Goal: Task Accomplishment & Management: Complete application form

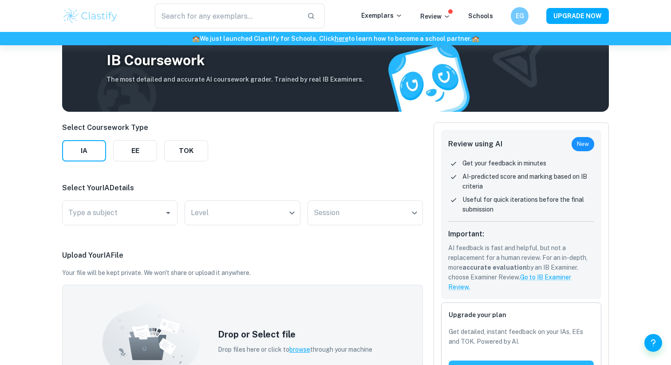
scroll to position [46, 0]
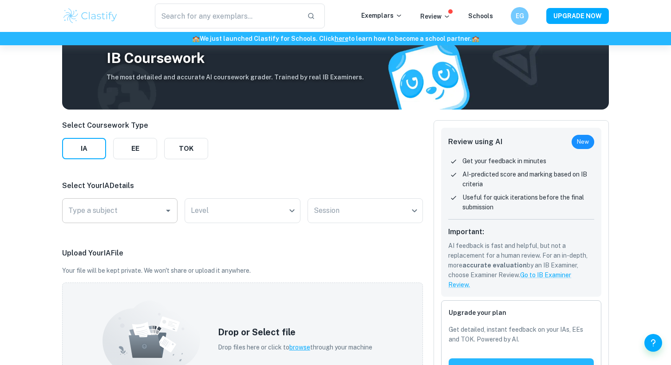
click at [115, 220] on div "Type a subject" at bounding box center [119, 210] width 115 height 25
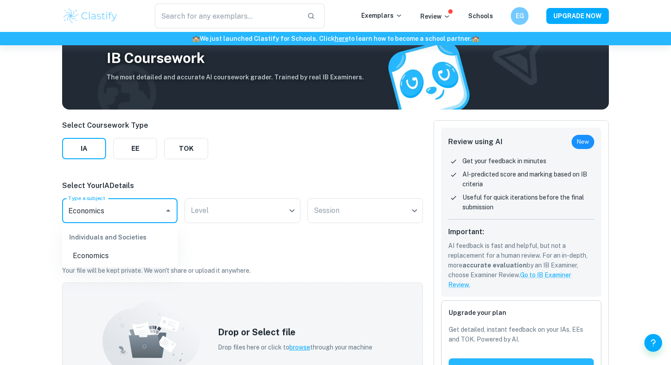
click at [96, 255] on li "Economics" at bounding box center [119, 256] width 115 height 16
type input "Economics"
click at [217, 216] on body "We value your privacy We use cookies to enhance your browsing experience, serve…" at bounding box center [335, 182] width 671 height 365
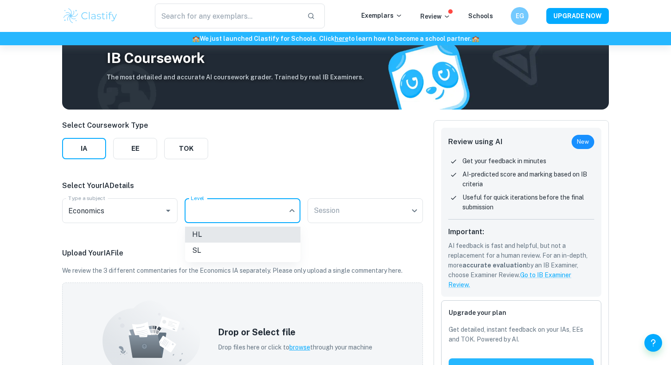
click at [212, 236] on li "HL" at bounding box center [242, 235] width 115 height 16
click at [333, 216] on body "We value your privacy We use cookies to enhance your browsing experience, serve…" at bounding box center [335, 182] width 671 height 365
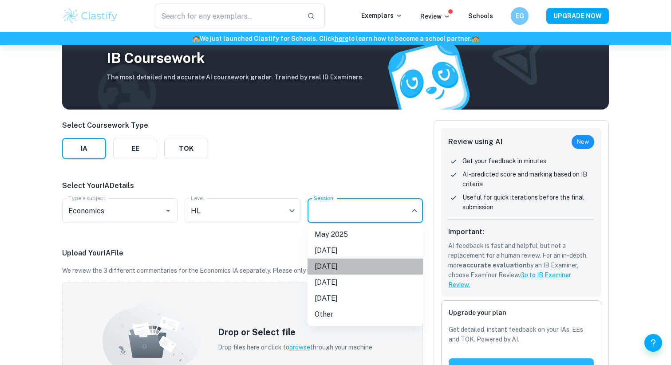
click at [343, 264] on li "[DATE]" at bounding box center [365, 267] width 115 height 16
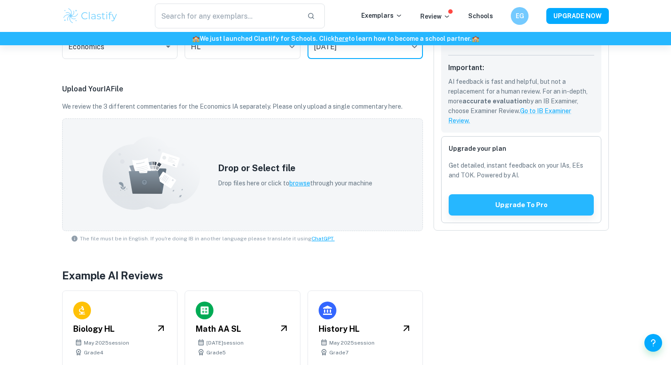
scroll to position [239, 0]
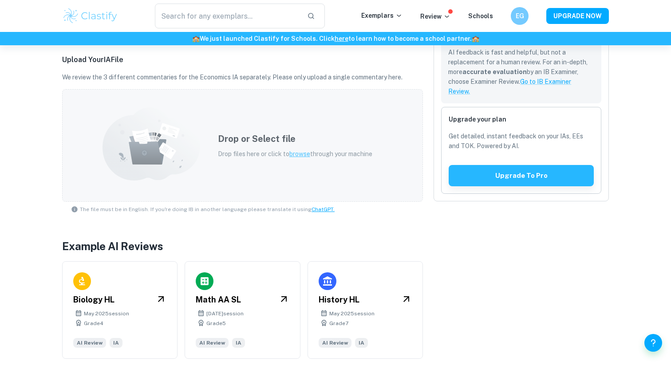
click at [305, 148] on div "Drop or Select file Drop files here or click to browse through your machine" at bounding box center [295, 146] width 176 height 48
click at [581, 318] on div "Review using AI New Get your feedback in minutes AI-predicted score and marking…" at bounding box center [516, 137] width 186 height 443
click at [302, 158] on p "Drop files here or click to browse through your machine" at bounding box center [295, 154] width 154 height 10
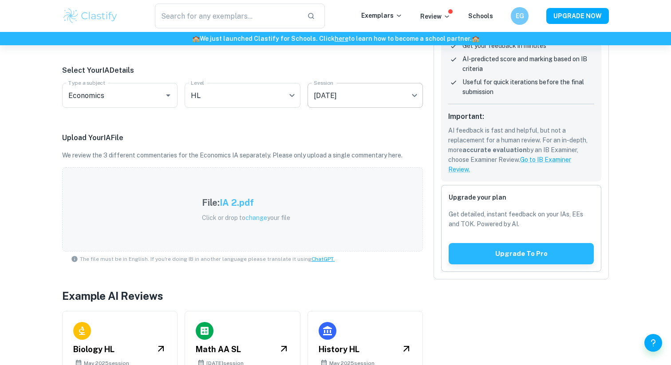
scroll to position [24, 0]
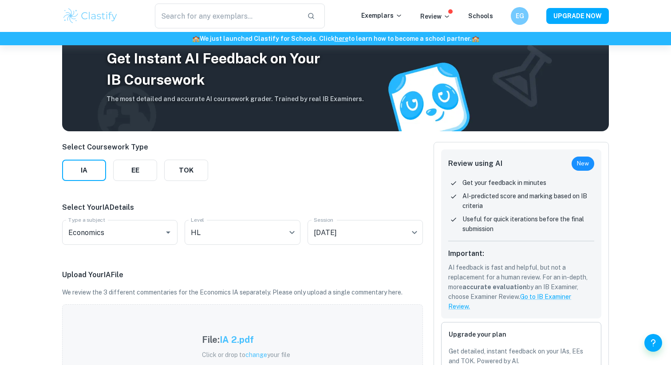
click at [585, 167] on span "New" at bounding box center [583, 163] width 23 height 9
click at [515, 182] on p "Get your feedback in minutes" at bounding box center [505, 183] width 84 height 10
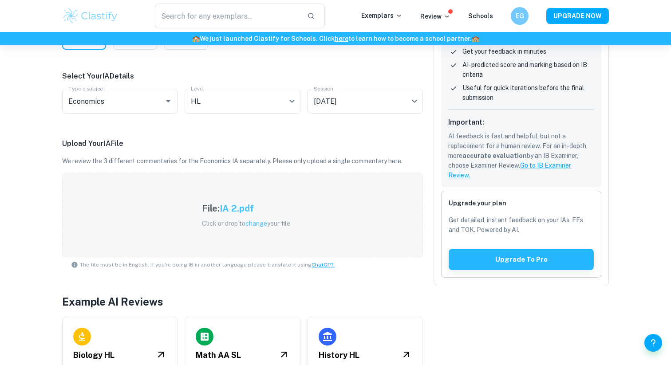
scroll to position [215, 0]
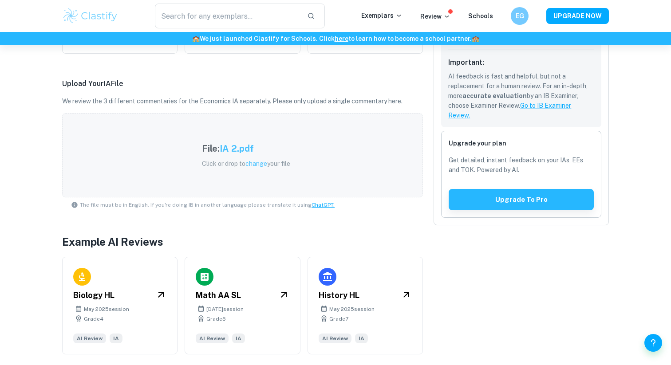
click at [446, 11] on div "Review" at bounding box center [435, 16] width 30 height 11
click at [444, 15] on p "Review" at bounding box center [435, 17] width 30 height 10
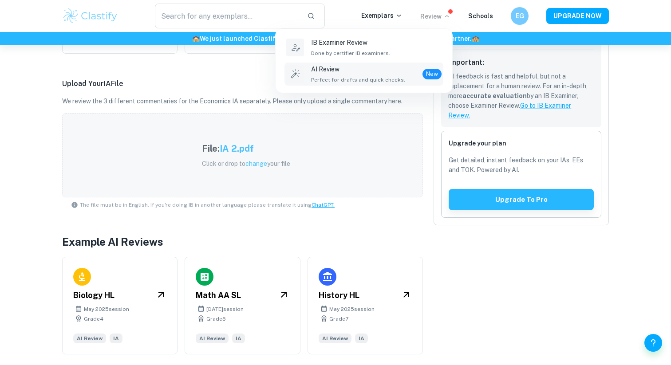
click at [375, 71] on p "AI Review" at bounding box center [358, 69] width 94 height 10
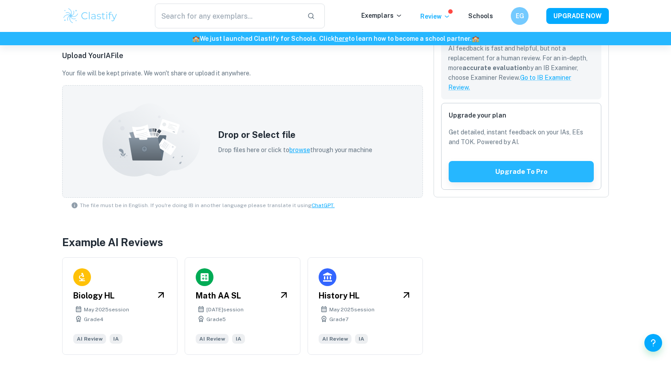
scroll to position [222, 0]
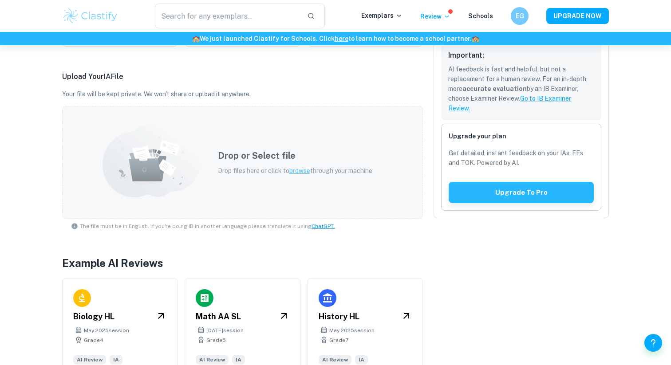
click at [294, 169] on span "browse" at bounding box center [299, 170] width 21 height 7
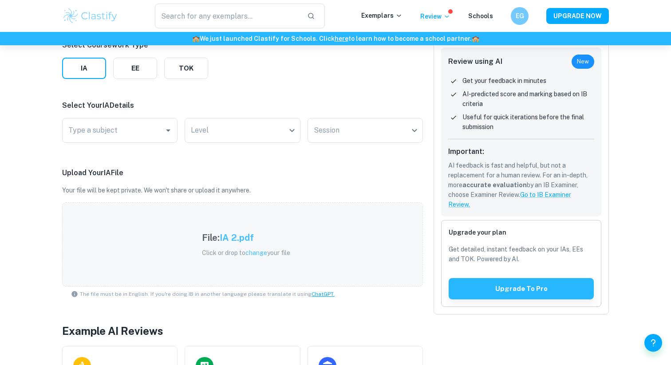
scroll to position [90, 0]
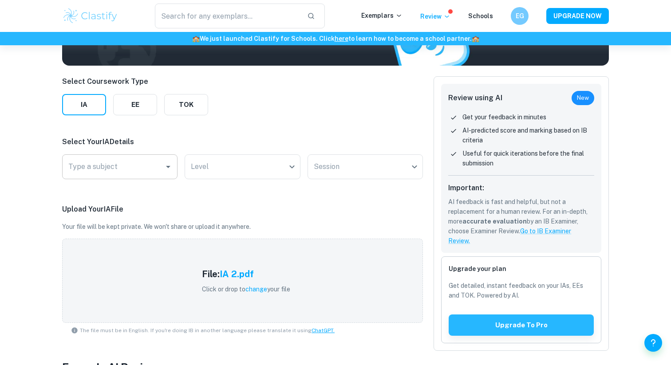
click at [104, 178] on div "Type a subject" at bounding box center [119, 166] width 115 height 25
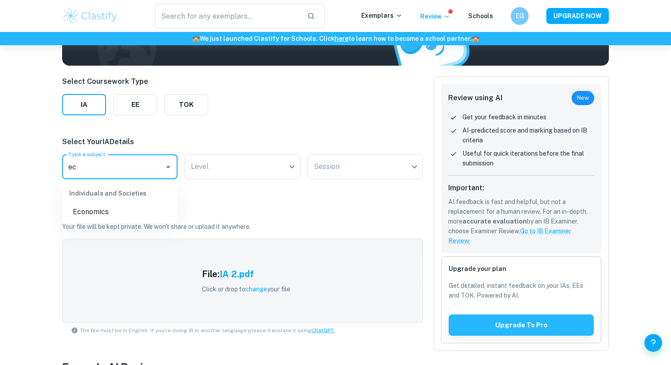
click at [107, 210] on li "Economics" at bounding box center [119, 212] width 115 height 16
type input "Economics"
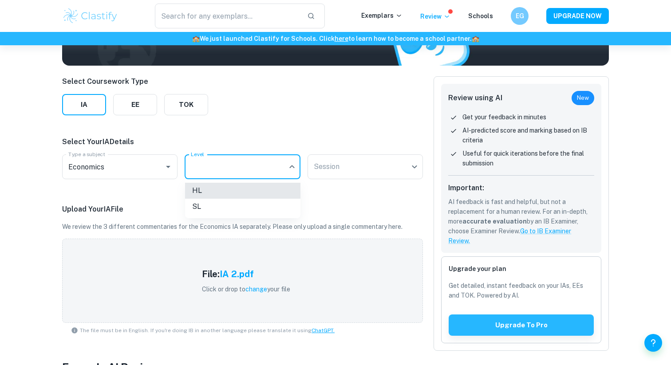
click at [232, 178] on body "We value your privacy We use cookies to enhance your browsing experience, serve…" at bounding box center [335, 138] width 671 height 365
click at [234, 193] on li "HL" at bounding box center [242, 191] width 115 height 16
type input "HL"
click at [382, 170] on body "We value your privacy We use cookies to enhance your browsing experience, serve…" at bounding box center [335, 138] width 671 height 365
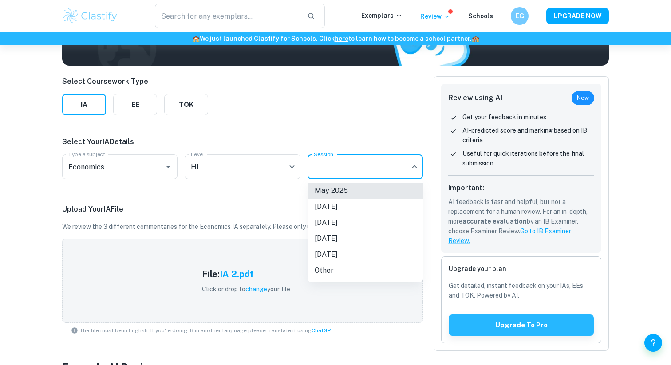
click at [377, 217] on li "[DATE]" at bounding box center [365, 223] width 115 height 16
type input "M26"
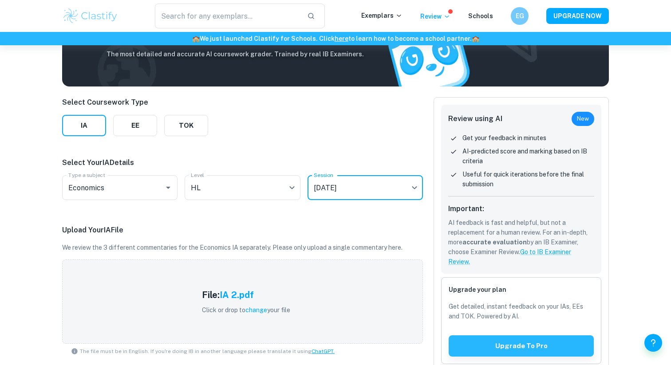
scroll to position [0, 0]
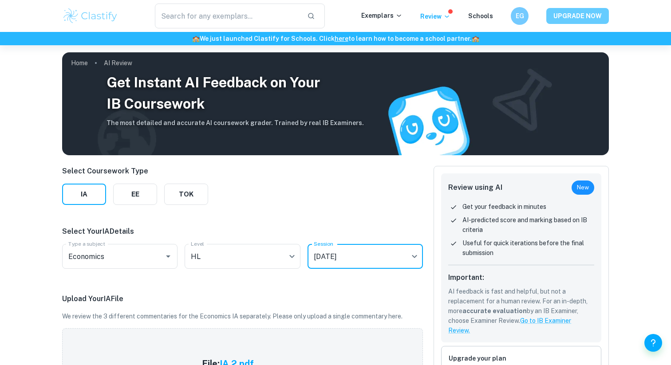
click at [572, 23] on button "UPGRADE NOW" at bounding box center [577, 16] width 63 height 16
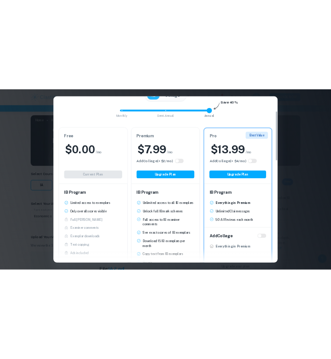
scroll to position [167, 0]
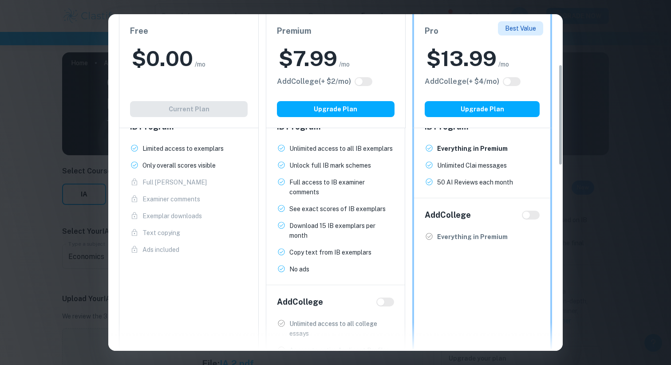
click at [607, 151] on div "Easily Ace Your IB Coursework & Crush College Essays. Get Clastify Premium Get …" at bounding box center [335, 182] width 671 height 365
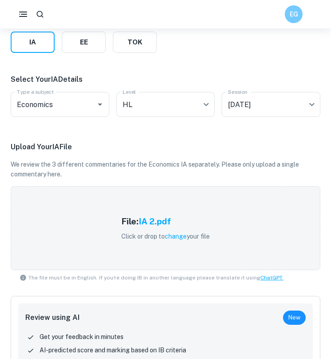
scroll to position [143, 0]
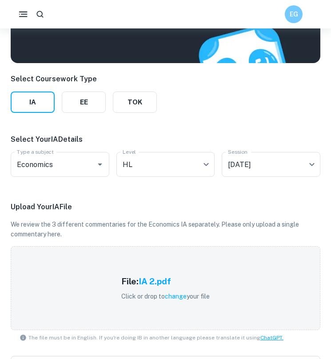
click at [24, 19] on icon "button" at bounding box center [23, 14] width 11 height 11
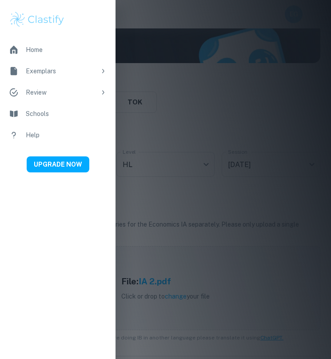
click at [31, 91] on div "Review" at bounding box center [61, 92] width 70 height 10
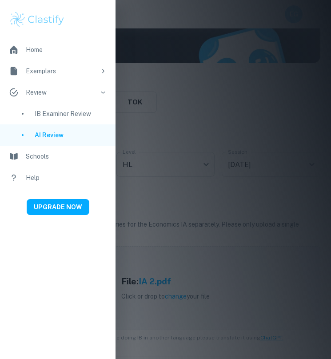
click at [47, 115] on div "IB Examiner Review" at bounding box center [71, 114] width 72 height 10
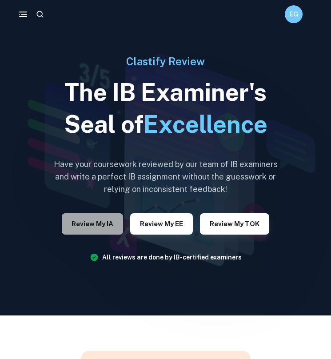
click at [103, 227] on button "Review my IA" at bounding box center [92, 223] width 61 height 21
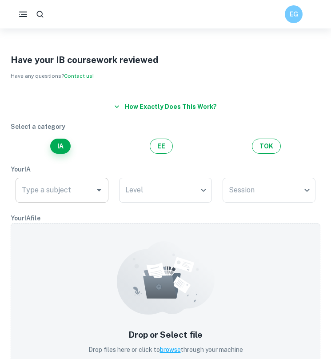
click at [68, 183] on input "Type a subject" at bounding box center [55, 190] width 71 height 17
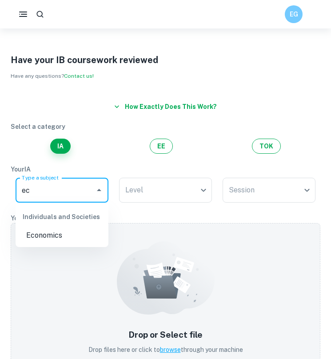
click at [67, 237] on li "Economics" at bounding box center [62, 235] width 93 height 16
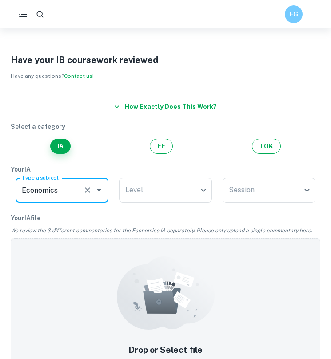
type input "Economics"
click at [157, 174] on p "Your IA" at bounding box center [165, 169] width 309 height 10
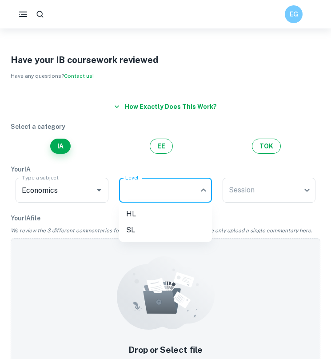
click at [156, 188] on body "We value your privacy We use cookies to enhance your browsing experience, serve…" at bounding box center [165, 207] width 331 height 359
click at [162, 216] on li "HL" at bounding box center [165, 214] width 93 height 16
type input "HL"
click at [268, 174] on div "Your IA Type a subject Economics Type a subject Level HL HL Level Session ​ Ses…" at bounding box center [165, 185] width 309 height 42
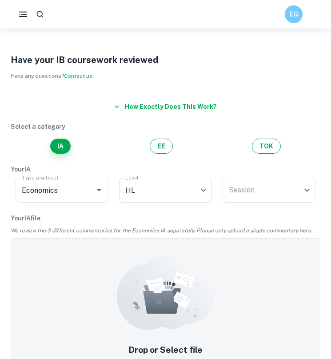
click at [267, 175] on div "Your IA Type a subject Economics Type a subject Level HL HL Level Session ​ Ses…" at bounding box center [165, 185] width 309 height 42
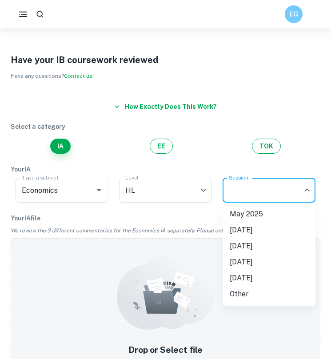
click at [258, 194] on body "We value your privacy We use cookies to enhance your browsing experience, serve…" at bounding box center [165, 207] width 331 height 359
click at [251, 245] on li "[DATE]" at bounding box center [268, 246] width 93 height 16
type input "M26"
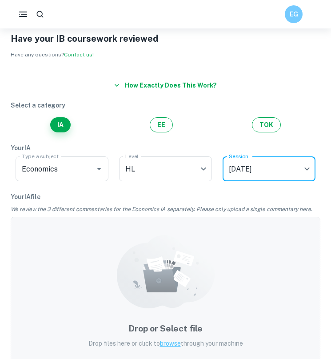
scroll to position [47, 0]
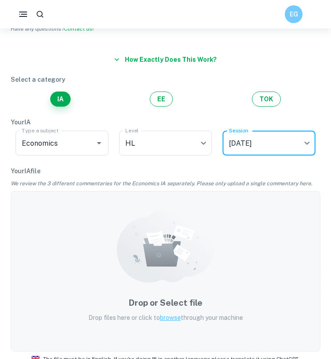
click at [174, 314] on span "browse" at bounding box center [170, 317] width 21 height 7
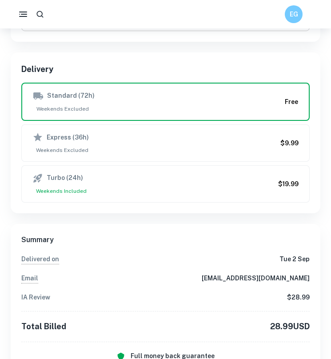
scroll to position [578, 0]
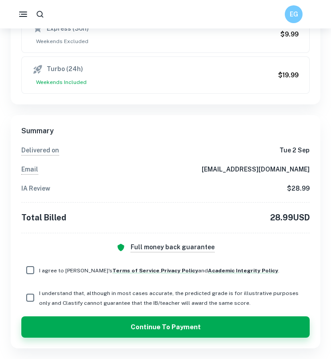
click at [30, 268] on input "I agree to [PERSON_NAME]'s Terms of Service , Privacy Policy and Academic Integ…" at bounding box center [30, 270] width 18 height 18
checkbox input "true"
click at [25, 292] on input "I understand that, although in most cases accurate, the predicted grade is for …" at bounding box center [30, 298] width 18 height 18
checkbox input "true"
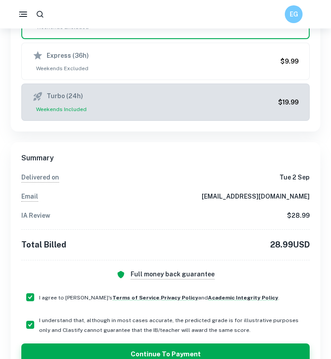
click at [143, 108] on span "Weekends Included" at bounding box center [153, 109] width 242 height 8
